Goal: Information Seeking & Learning: Learn about a topic

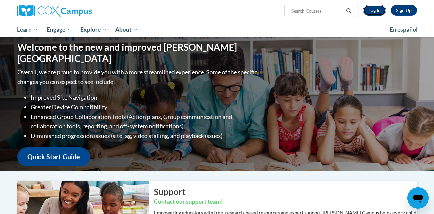
drag, startPoint x: 0, startPoint y: 0, endPoint x: 380, endPoint y: 9, distance: 380.6
click at [380, 9] on link "Log In" at bounding box center [374, 10] width 23 height 11
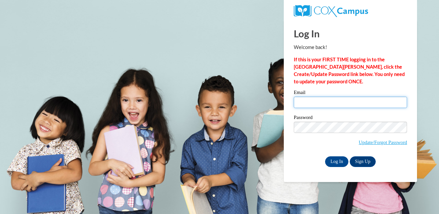
click at [350, 99] on input "Email" at bounding box center [350, 102] width 113 height 11
type input "micky.braman@gmail.com"
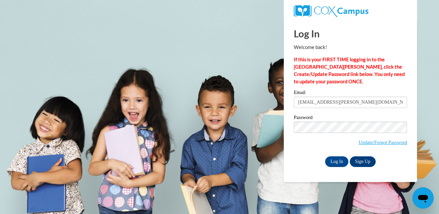
click at [303, 148] on span "Update/Forgot Password" at bounding box center [350, 136] width 113 height 28
click at [336, 160] on input "Log In" at bounding box center [336, 161] width 23 height 11
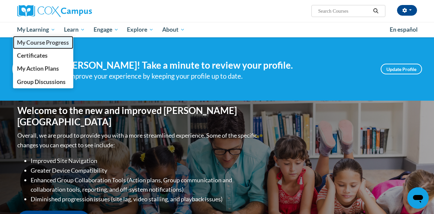
click at [51, 42] on span "My Course Progress" at bounding box center [43, 42] width 52 height 7
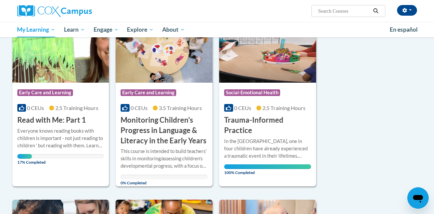
scroll to position [120, 0]
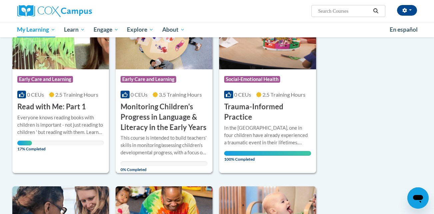
click at [135, 85] on div "Course Category: Early Care and Learning" at bounding box center [164, 80] width 87 height 15
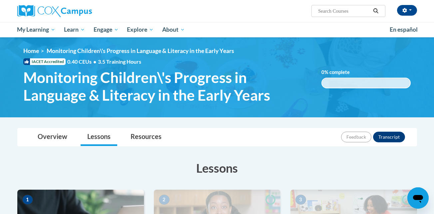
scroll to position [13, 0]
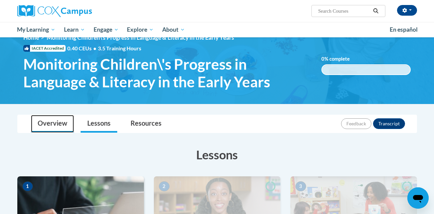
click at [63, 127] on link "Overview" at bounding box center [52, 124] width 43 height 18
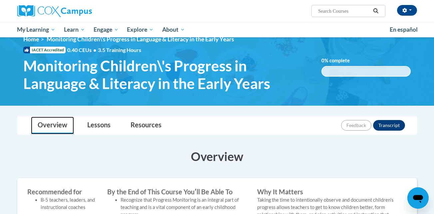
scroll to position [0, 0]
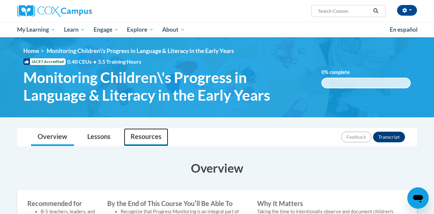
click at [141, 136] on link "Resources" at bounding box center [146, 137] width 44 height 18
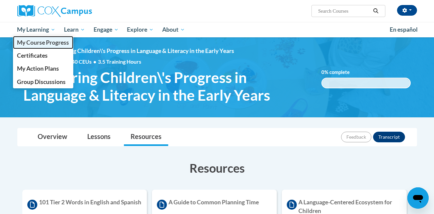
click at [36, 41] on span "My Course Progress" at bounding box center [43, 42] width 52 height 7
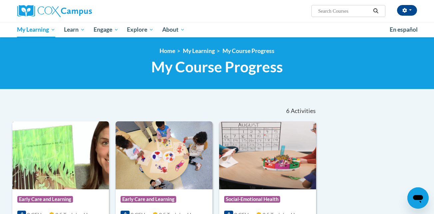
click at [84, 145] on img at bounding box center [60, 155] width 97 height 68
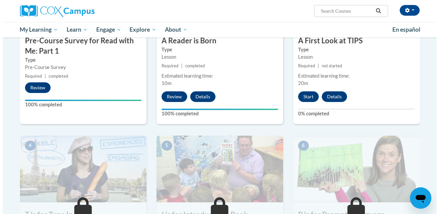
scroll to position [213, 0]
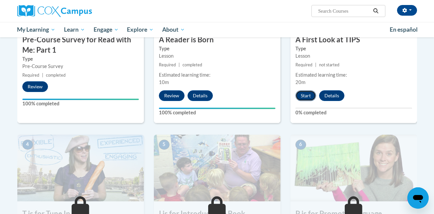
click at [302, 92] on button "Start" at bounding box center [306, 95] width 21 height 11
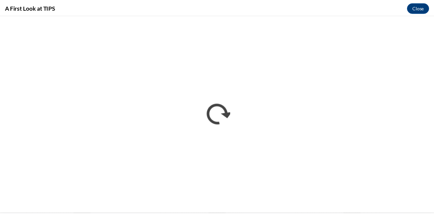
scroll to position [0, 0]
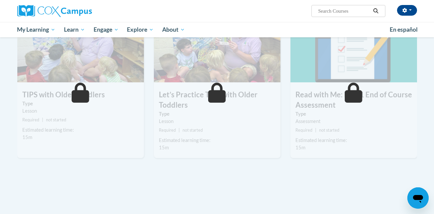
scroll to position [611, 0]
